Goal: Find contact information: Find contact information

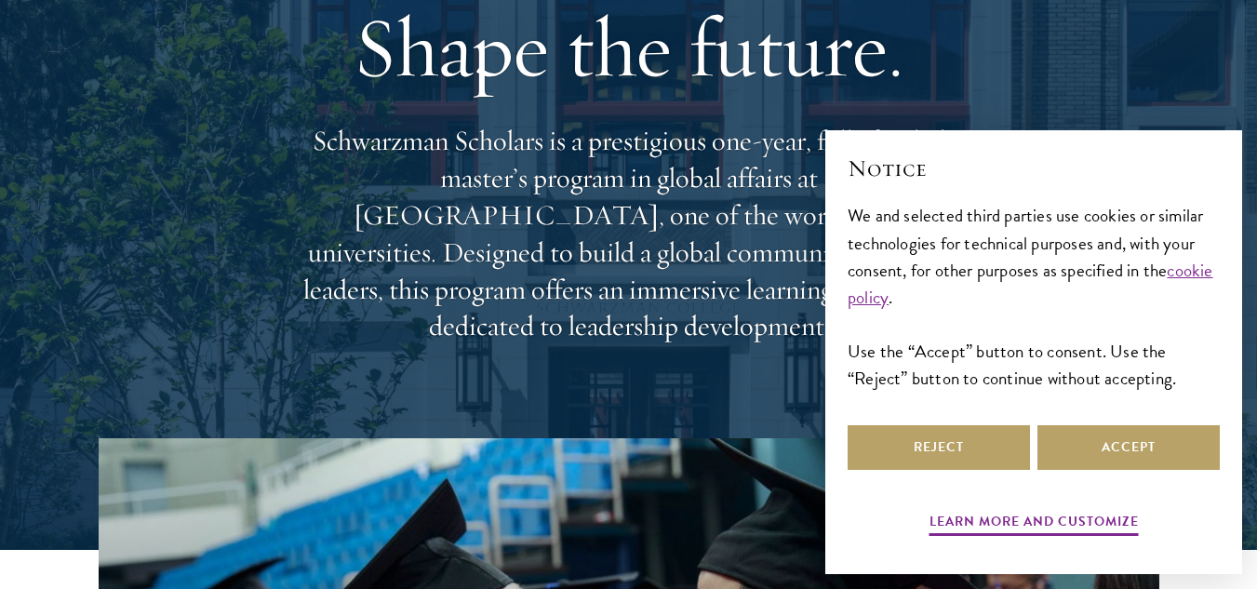
scroll to position [323, 0]
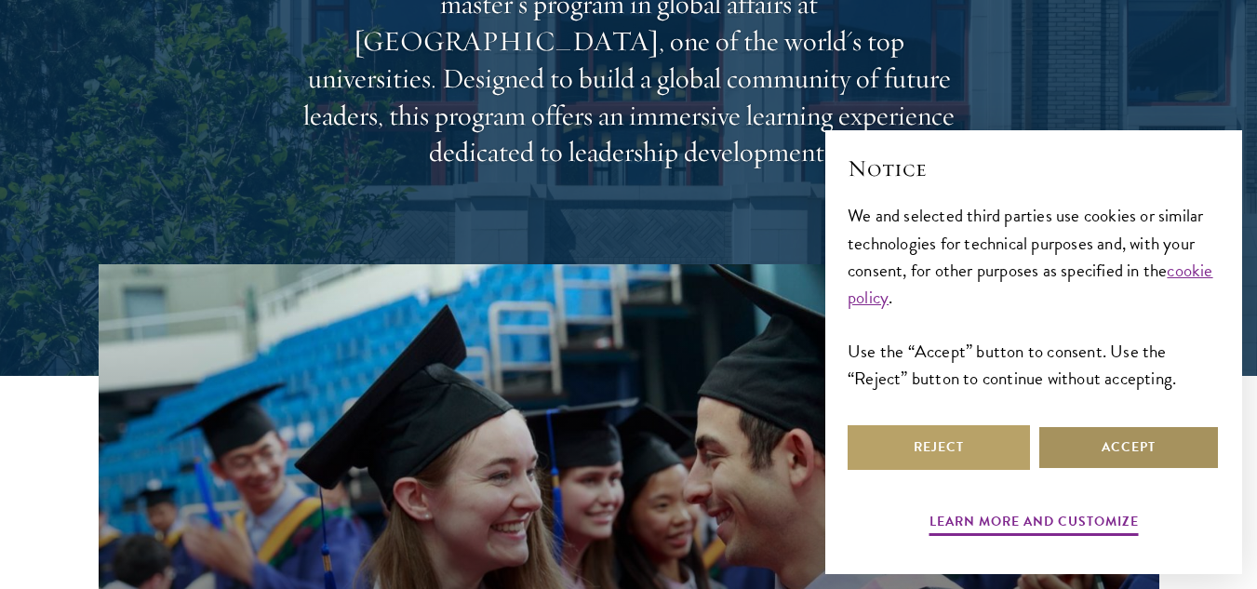
click at [1064, 443] on button "Accept" at bounding box center [1128, 447] width 182 height 45
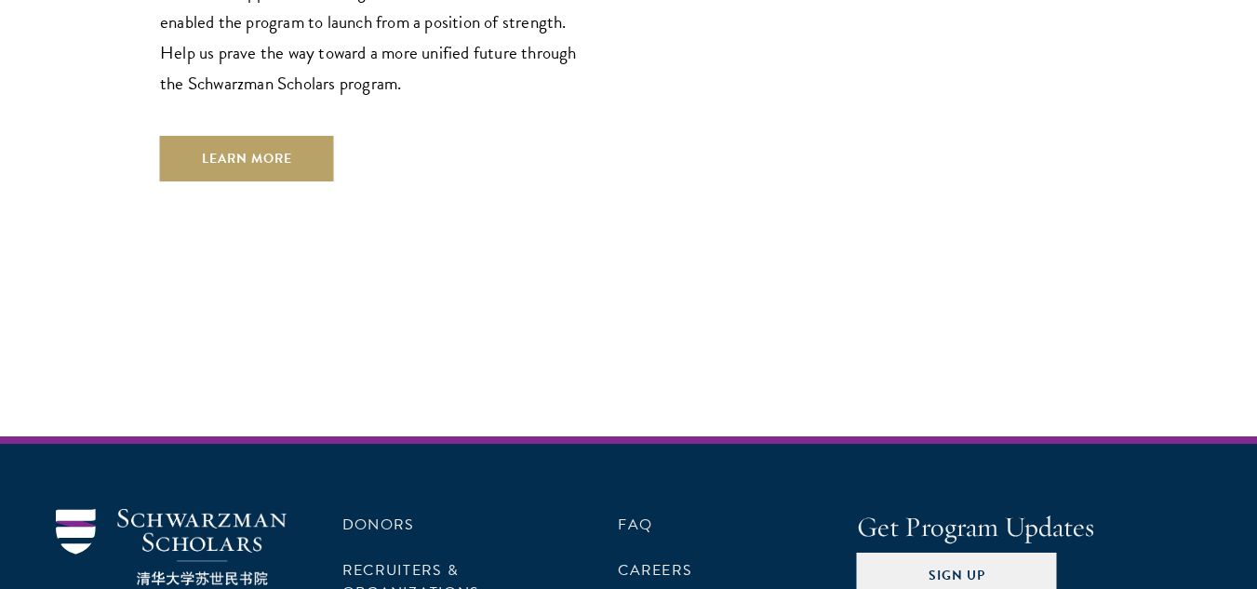
scroll to position [5540, 0]
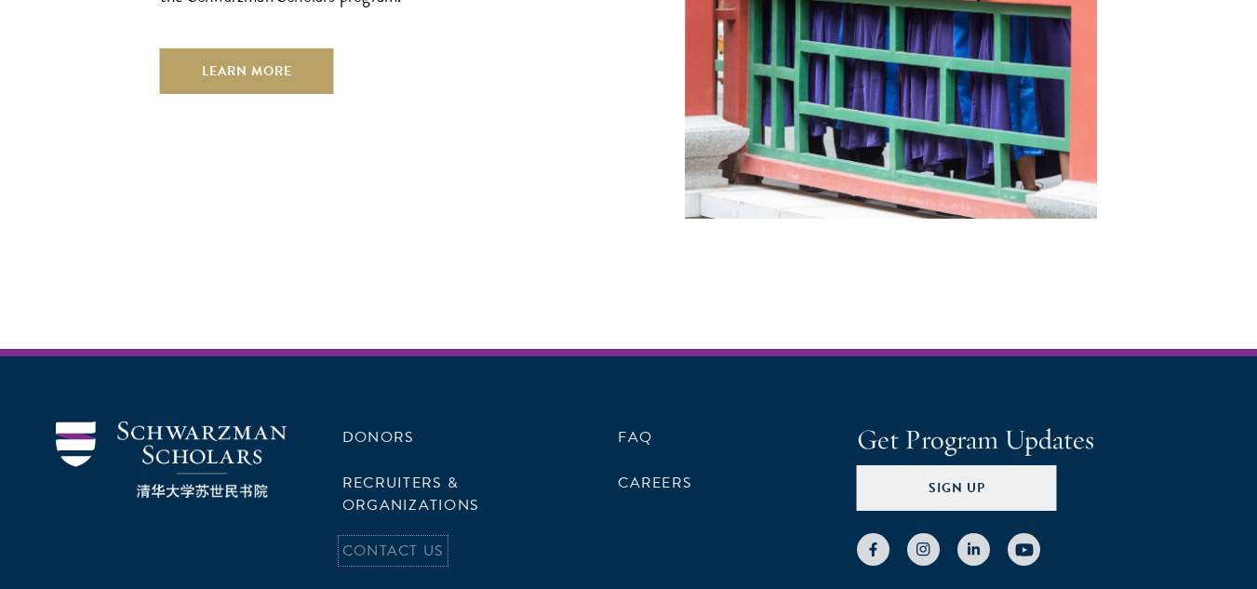
click at [428, 540] on link "Contact Us" at bounding box center [392, 551] width 101 height 22
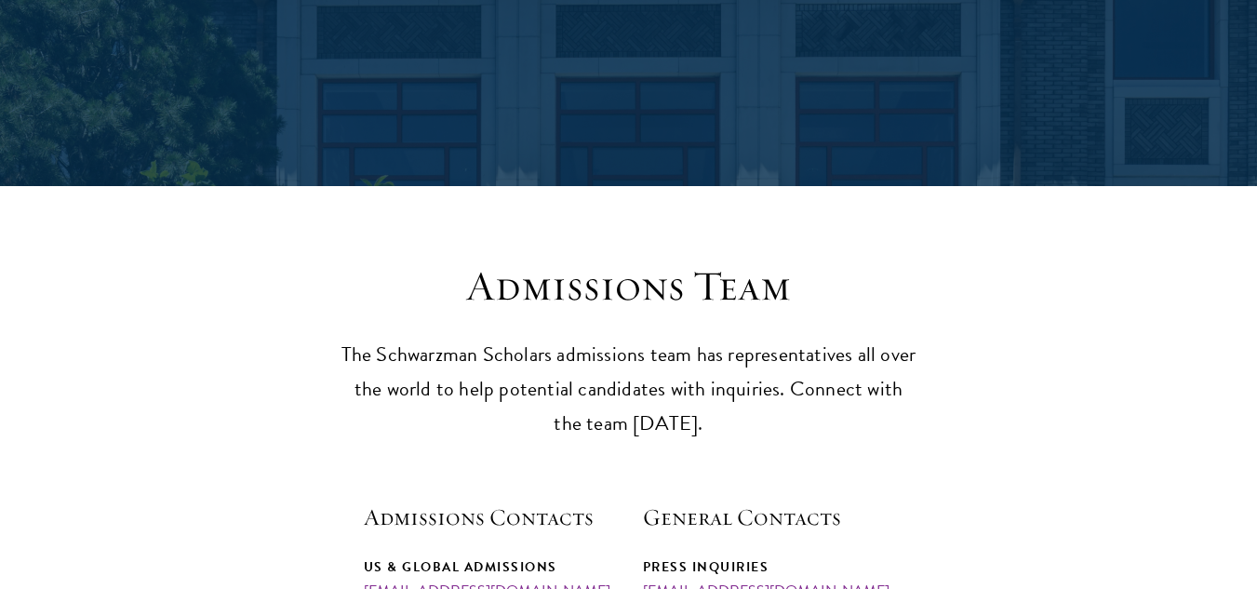
scroll to position [291, 0]
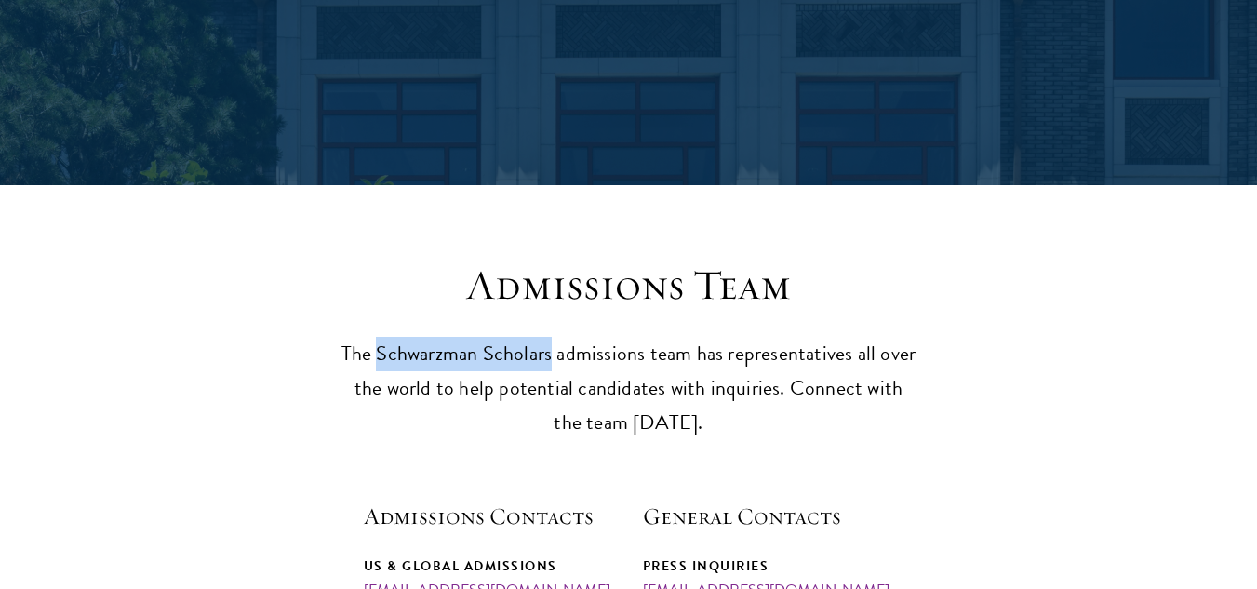
drag, startPoint x: 380, startPoint y: 353, endPoint x: 553, endPoint y: 357, distance: 173.1
click at [553, 357] on p "The Schwarzman Scholars admissions team has representatives all over the world …" at bounding box center [628, 388] width 577 height 103
copy p "Schwarzman Scholars"
